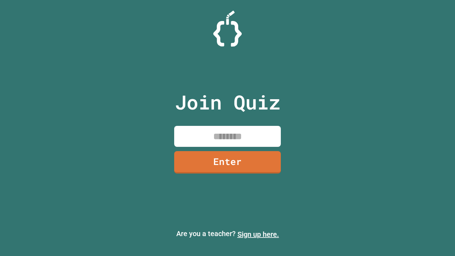
click at [258, 234] on link "Sign up here." at bounding box center [258, 234] width 42 height 9
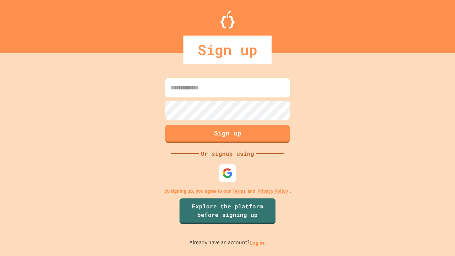
click at [258, 242] on link "Log in." at bounding box center [257, 242] width 16 height 7
